Goal: Task Accomplishment & Management: Use online tool/utility

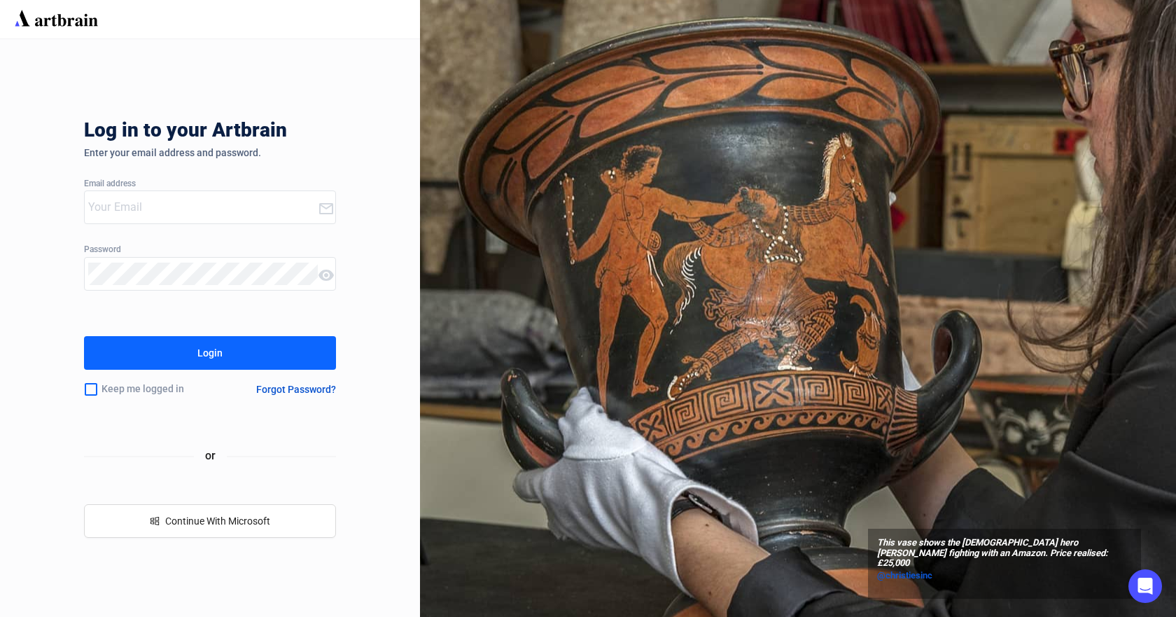
click at [218, 212] on input "email" at bounding box center [203, 207] width 230 height 22
type input "[PERSON_NAME][EMAIL_ADDRESS][DOMAIN_NAME]"
click at [84, 336] on button "Login" at bounding box center [210, 353] width 252 height 34
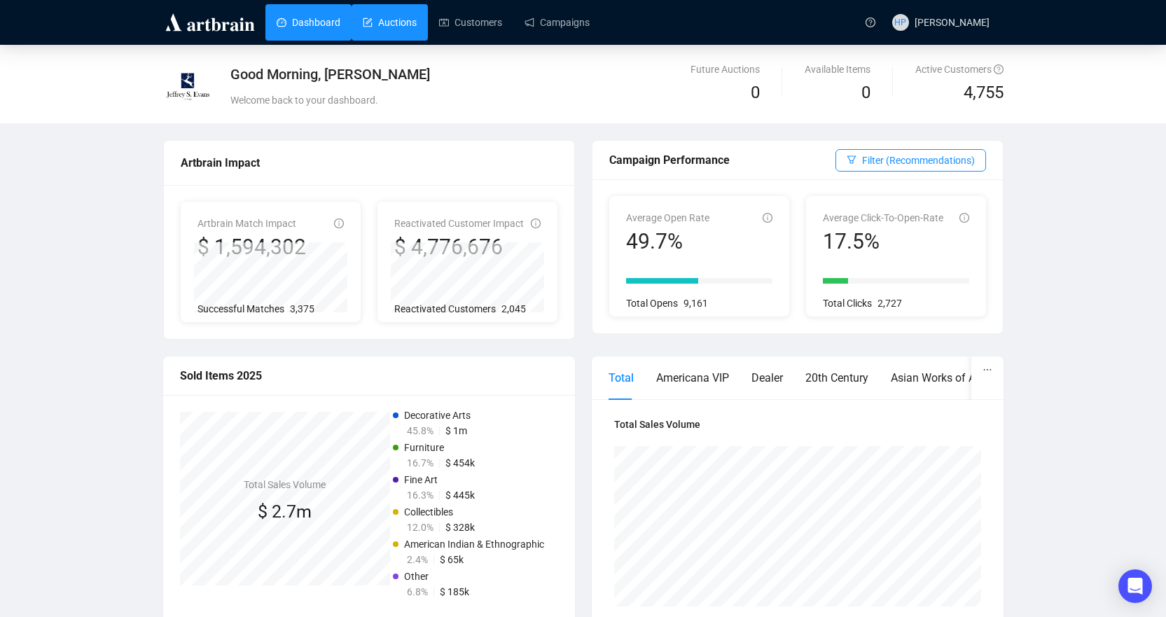
click at [395, 32] on link "Auctions" at bounding box center [390, 22] width 54 height 36
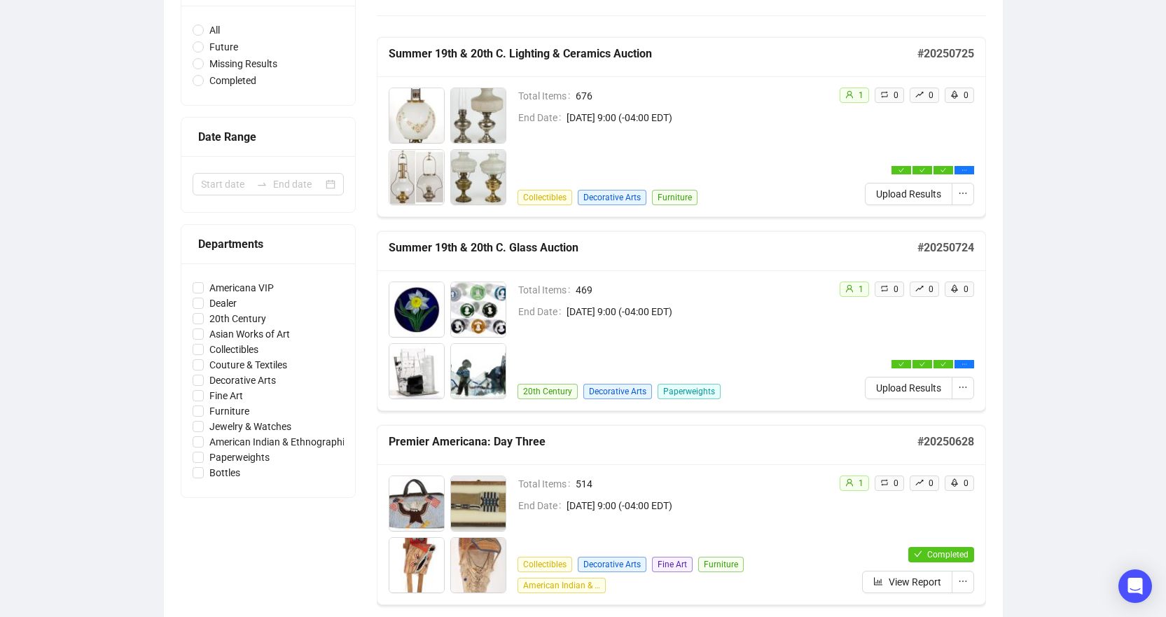
scroll to position [210, 0]
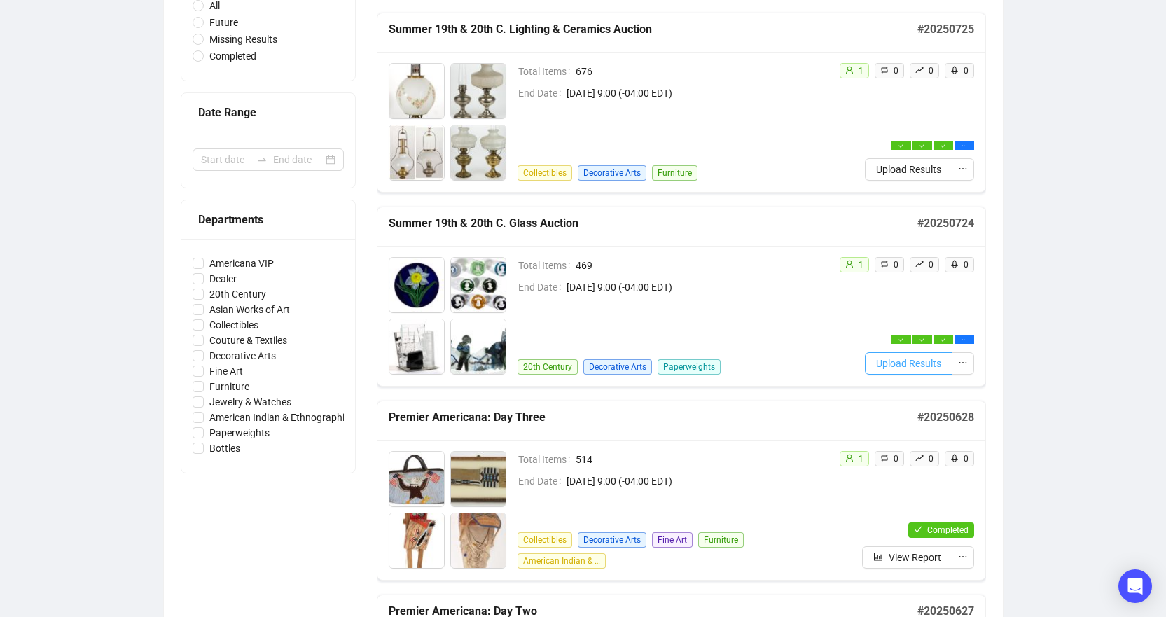
click at [901, 359] on span "Upload Results" at bounding box center [908, 363] width 65 height 15
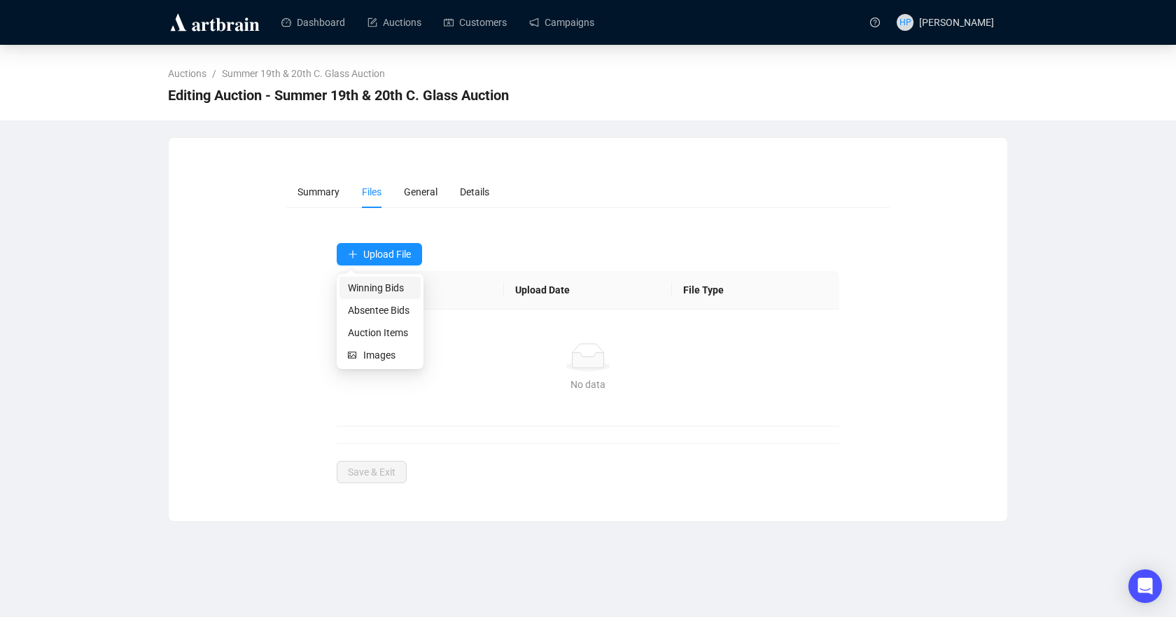
click at [390, 291] on span "Winning Bids" at bounding box center [380, 287] width 64 height 15
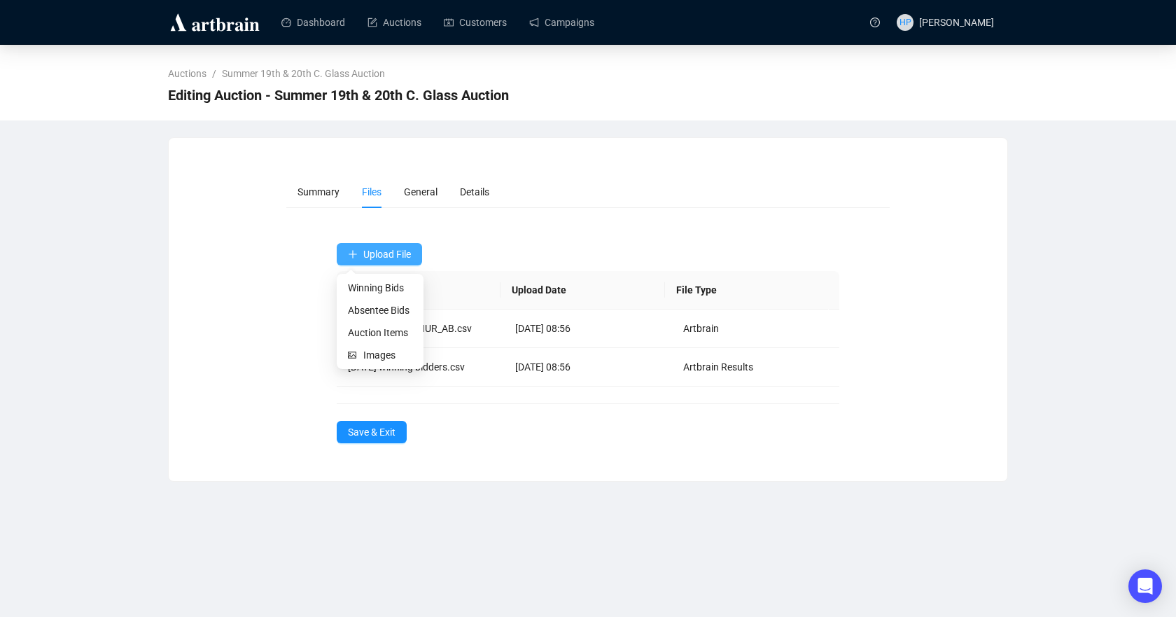
click at [393, 253] on span "Upload File" at bounding box center [387, 254] width 48 height 11
click at [375, 307] on span "Absentee Bids" at bounding box center [380, 309] width 64 height 15
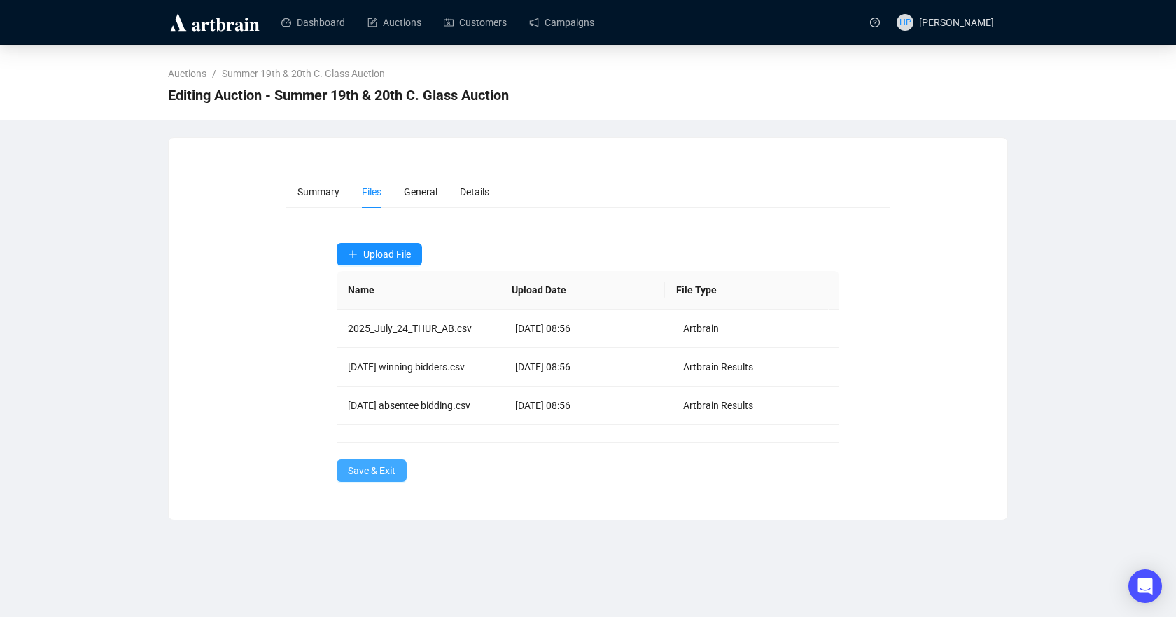
click at [374, 463] on span "Save & Exit" at bounding box center [372, 470] width 48 height 15
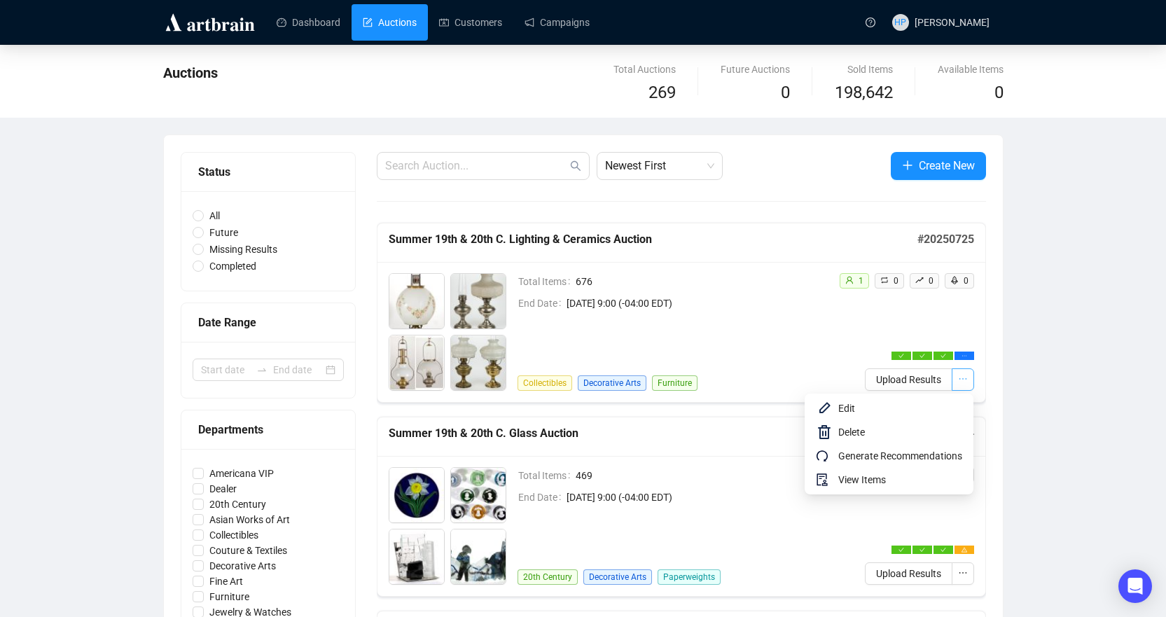
click at [960, 380] on icon "ellipsis" at bounding box center [963, 379] width 10 height 10
click at [872, 410] on span "Edit" at bounding box center [900, 407] width 124 height 15
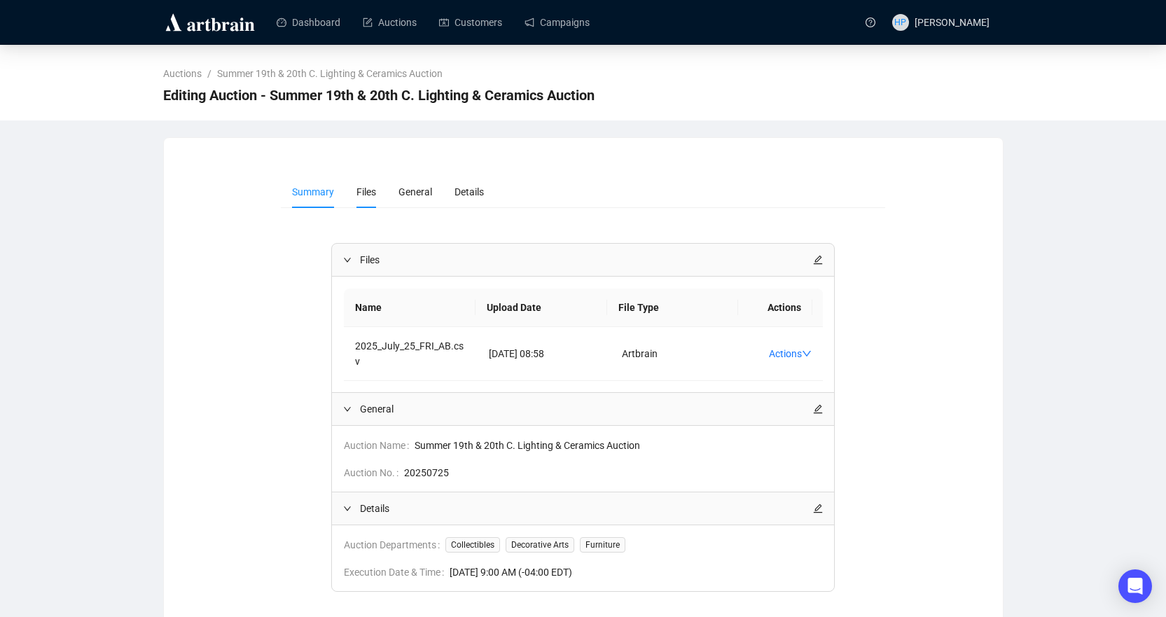
click at [366, 193] on span "Files" at bounding box center [366, 191] width 20 height 11
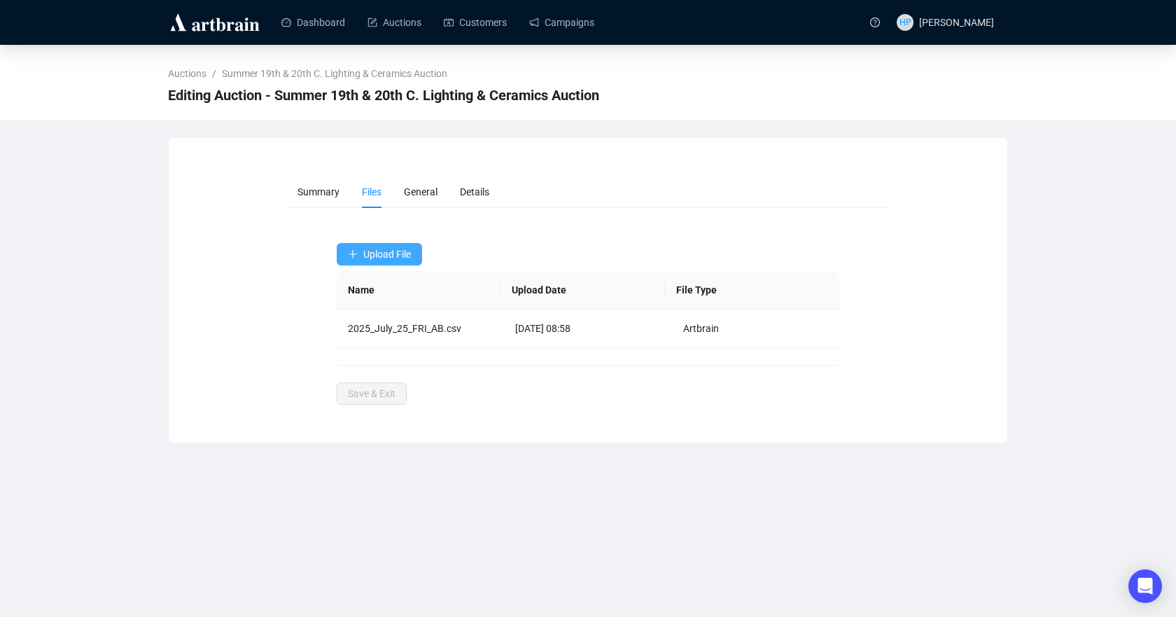
click at [393, 253] on span "Upload File" at bounding box center [387, 254] width 48 height 11
click at [391, 288] on span "Winning Bids" at bounding box center [380, 287] width 64 height 15
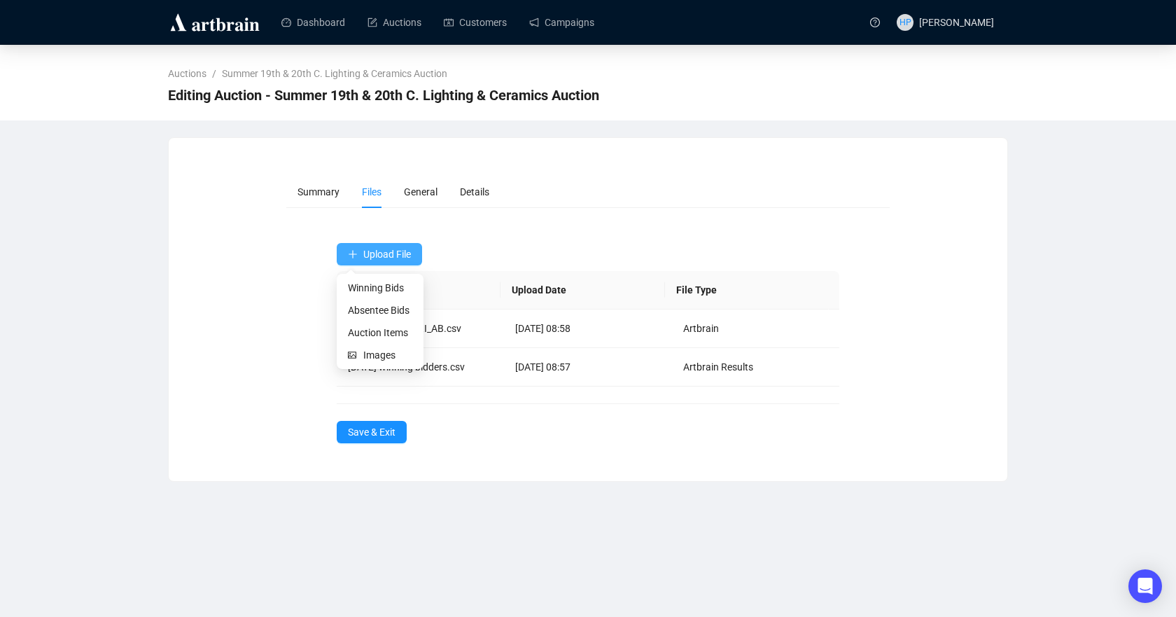
click at [390, 256] on span "Upload File" at bounding box center [387, 254] width 48 height 11
click at [389, 312] on span "Absentee Bids" at bounding box center [380, 309] width 64 height 15
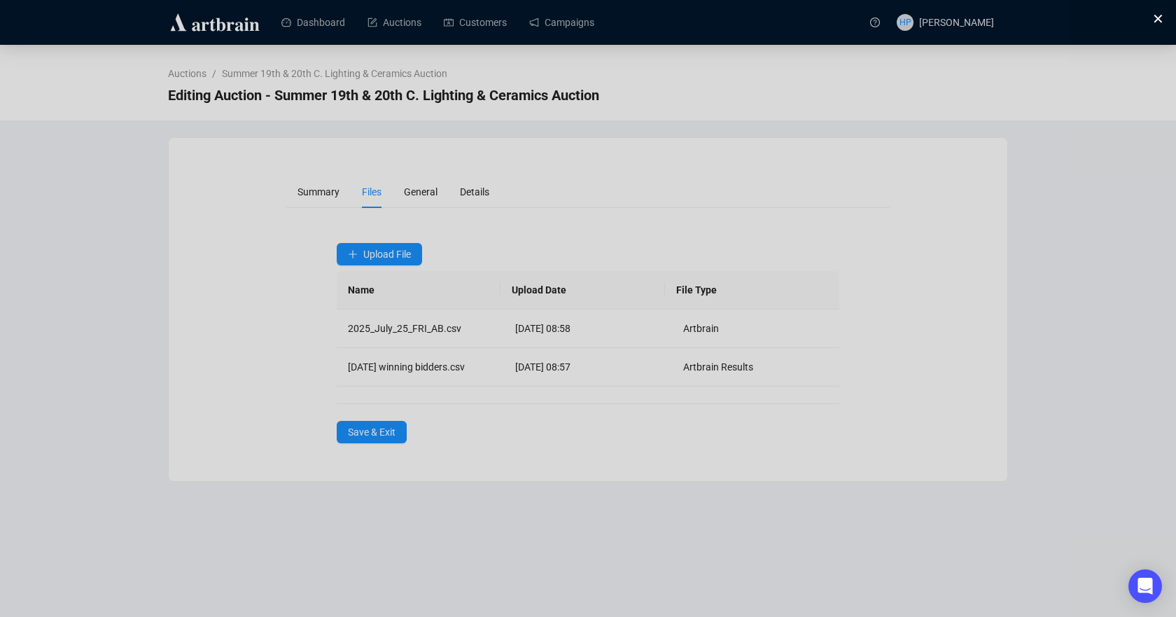
click at [1162, 18] on button at bounding box center [1155, 18] width 14 height 14
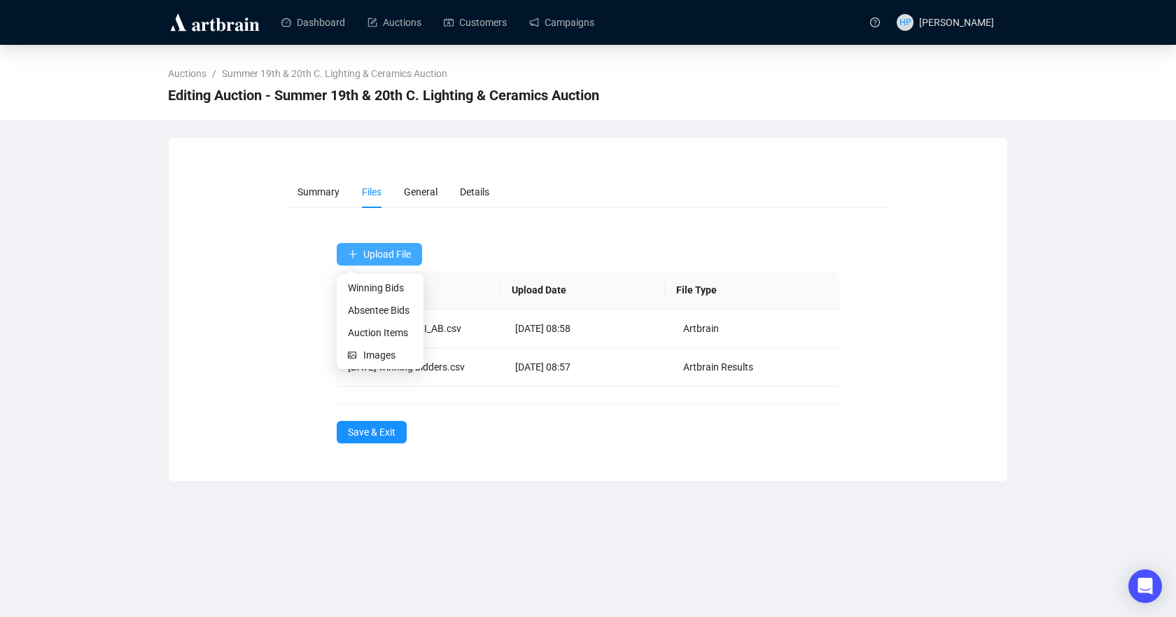
click at [377, 256] on span "Upload File" at bounding box center [387, 254] width 48 height 11
click at [383, 304] on span "Absentee Bids" at bounding box center [380, 309] width 64 height 15
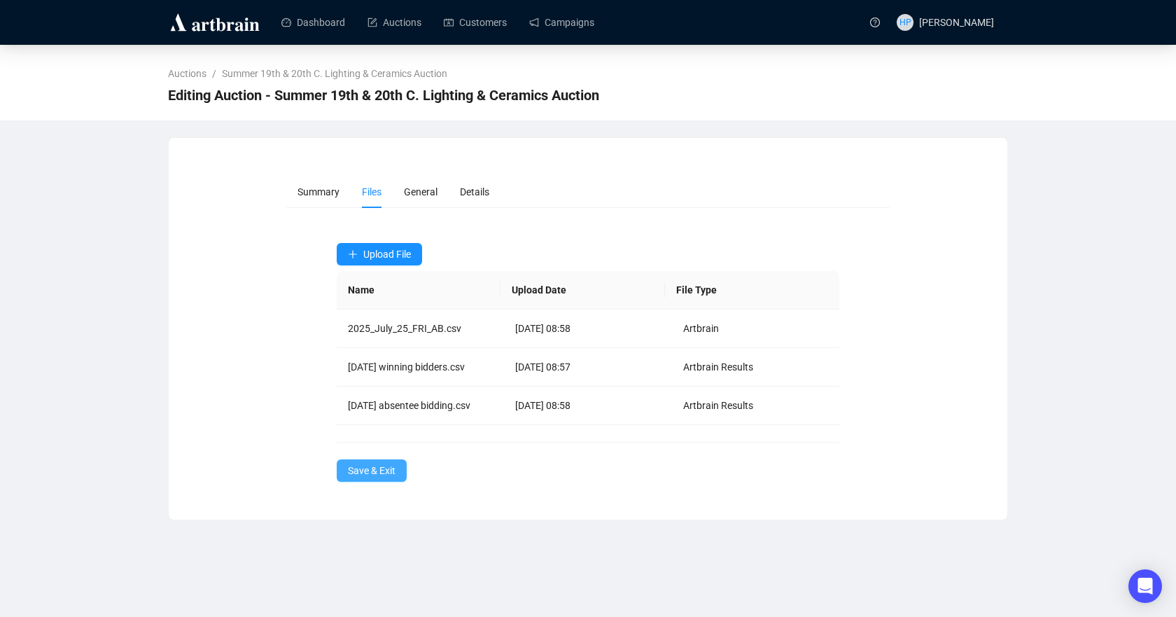
click at [384, 471] on span "Save & Exit" at bounding box center [372, 470] width 48 height 15
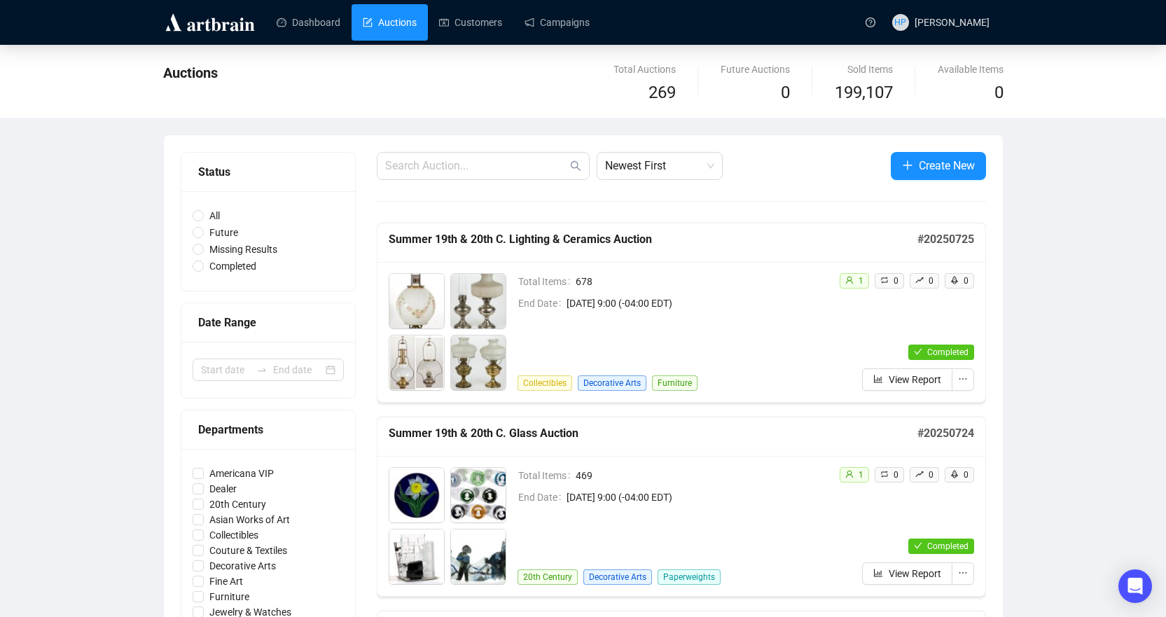
click at [400, 27] on link "Auctions" at bounding box center [390, 22] width 54 height 36
click at [326, 29] on link "Dashboard" at bounding box center [309, 22] width 64 height 36
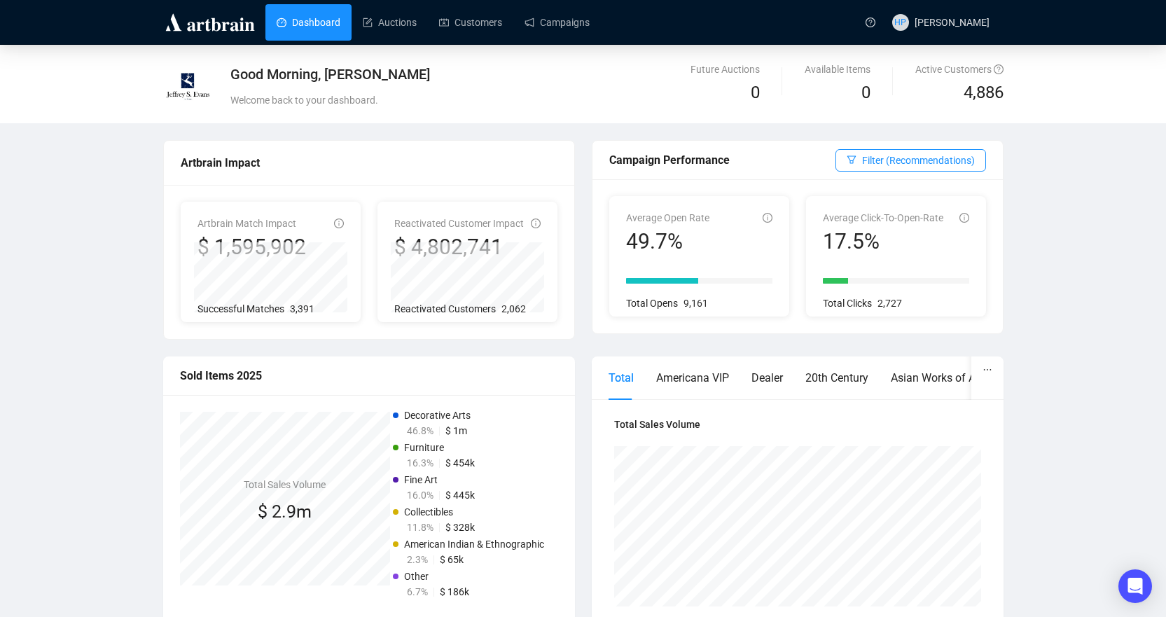
click at [305, 20] on link "Dashboard" at bounding box center [309, 22] width 64 height 36
